Goal: Find specific page/section: Find specific page/section

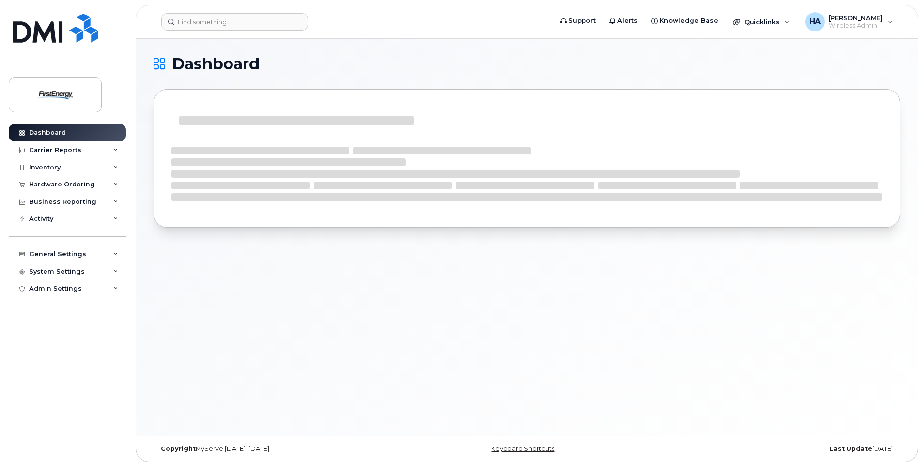
click at [189, 321] on div "Dashboard" at bounding box center [527, 237] width 782 height 397
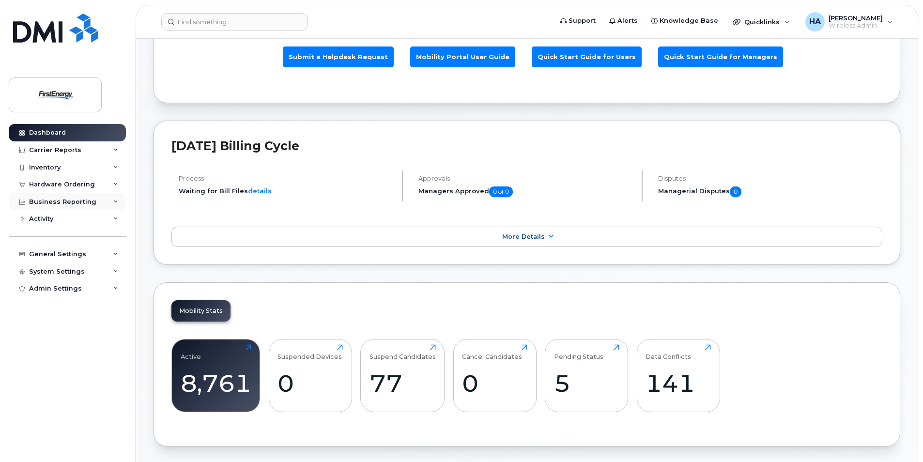
scroll to position [97, 0]
click at [119, 200] on div "Business Reporting" at bounding box center [67, 201] width 117 height 17
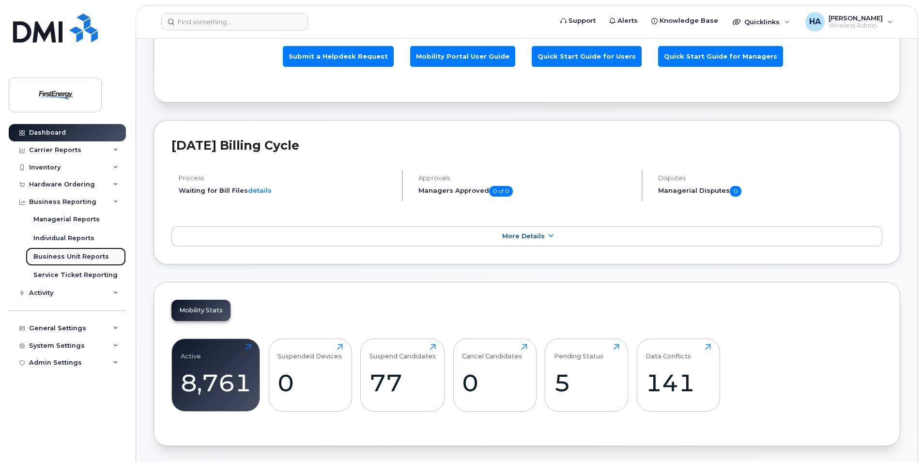
click at [78, 262] on link "Business Unit Reports" at bounding box center [76, 256] width 100 height 18
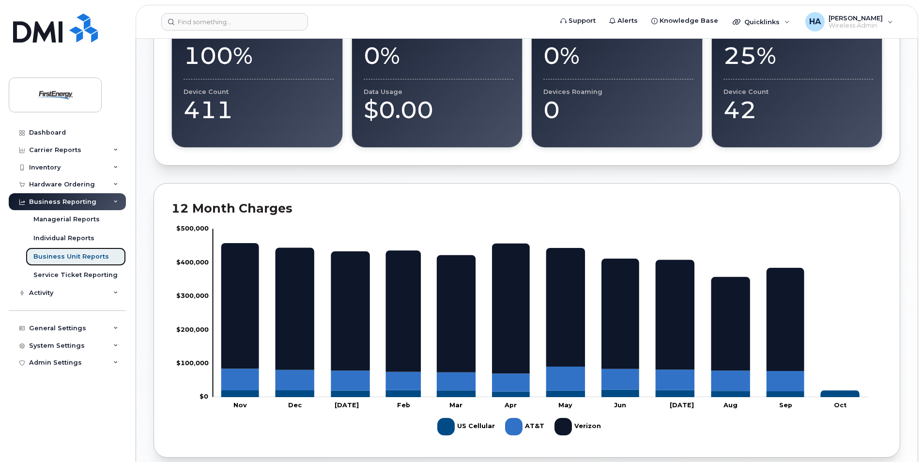
scroll to position [339, 0]
